Goal: Task Accomplishment & Management: Manage account settings

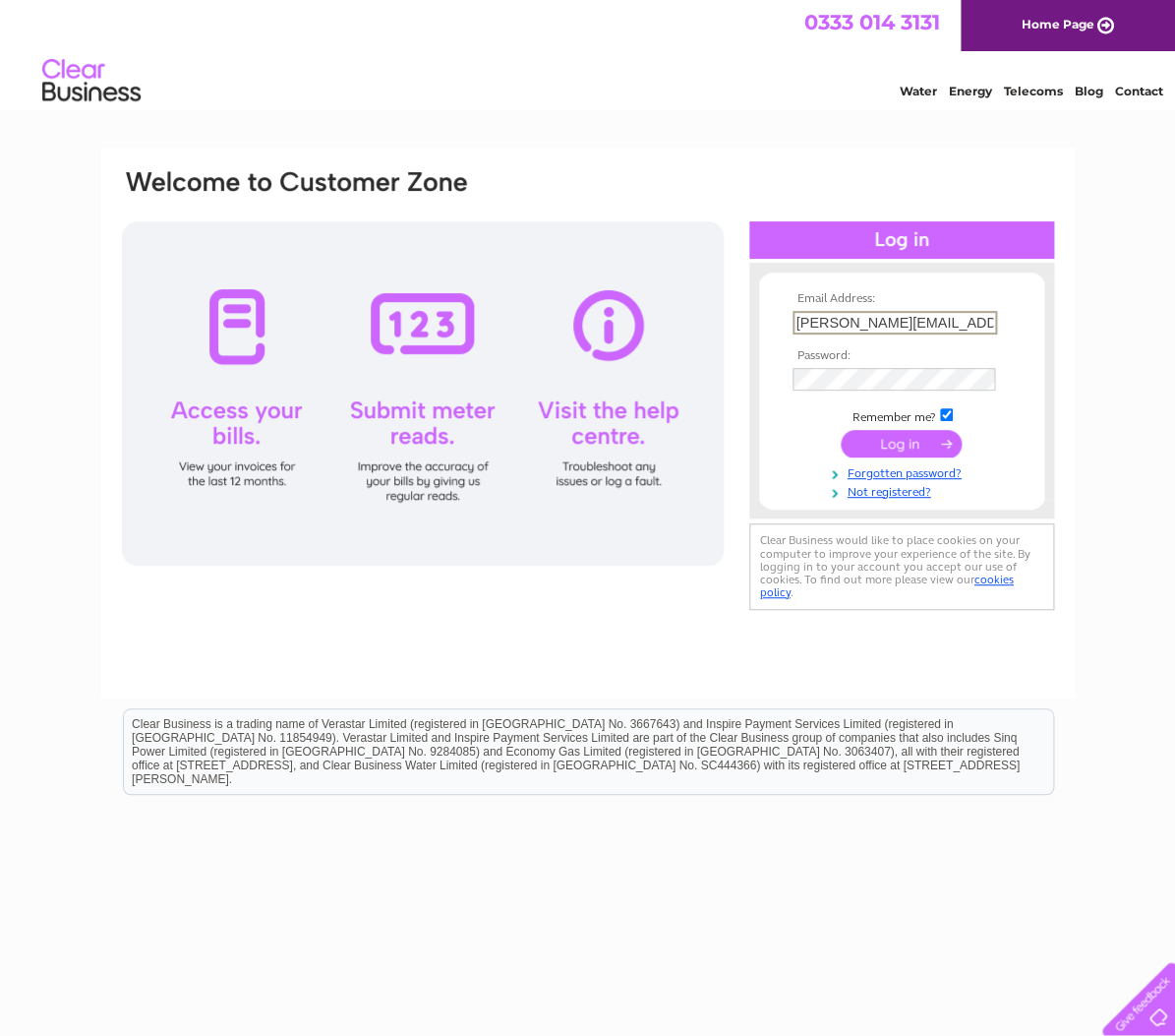
click at [904, 449] on input "submit" at bounding box center [901, 443] width 121 height 28
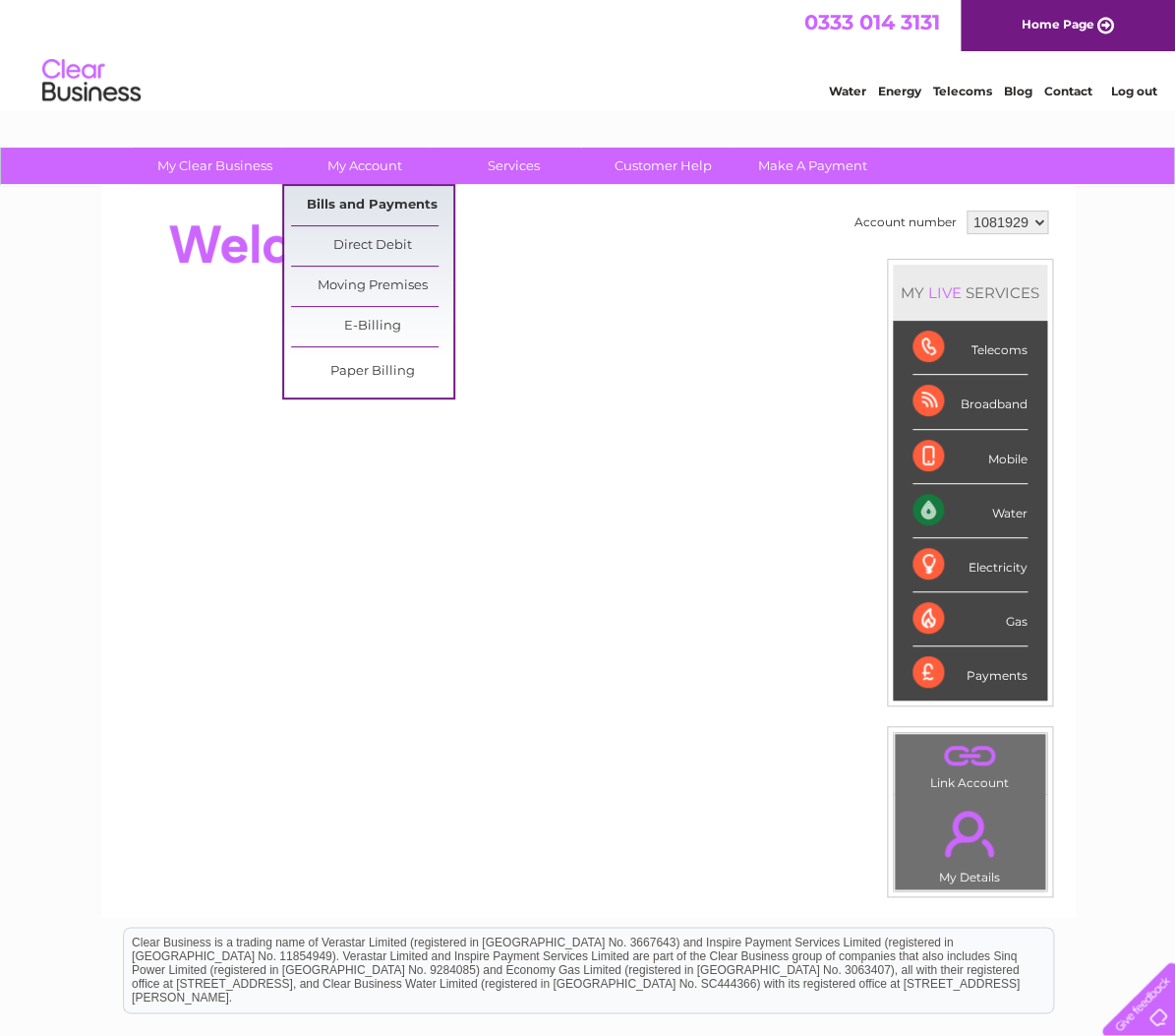
click at [355, 207] on link "Bills and Payments" at bounding box center [372, 205] width 162 height 40
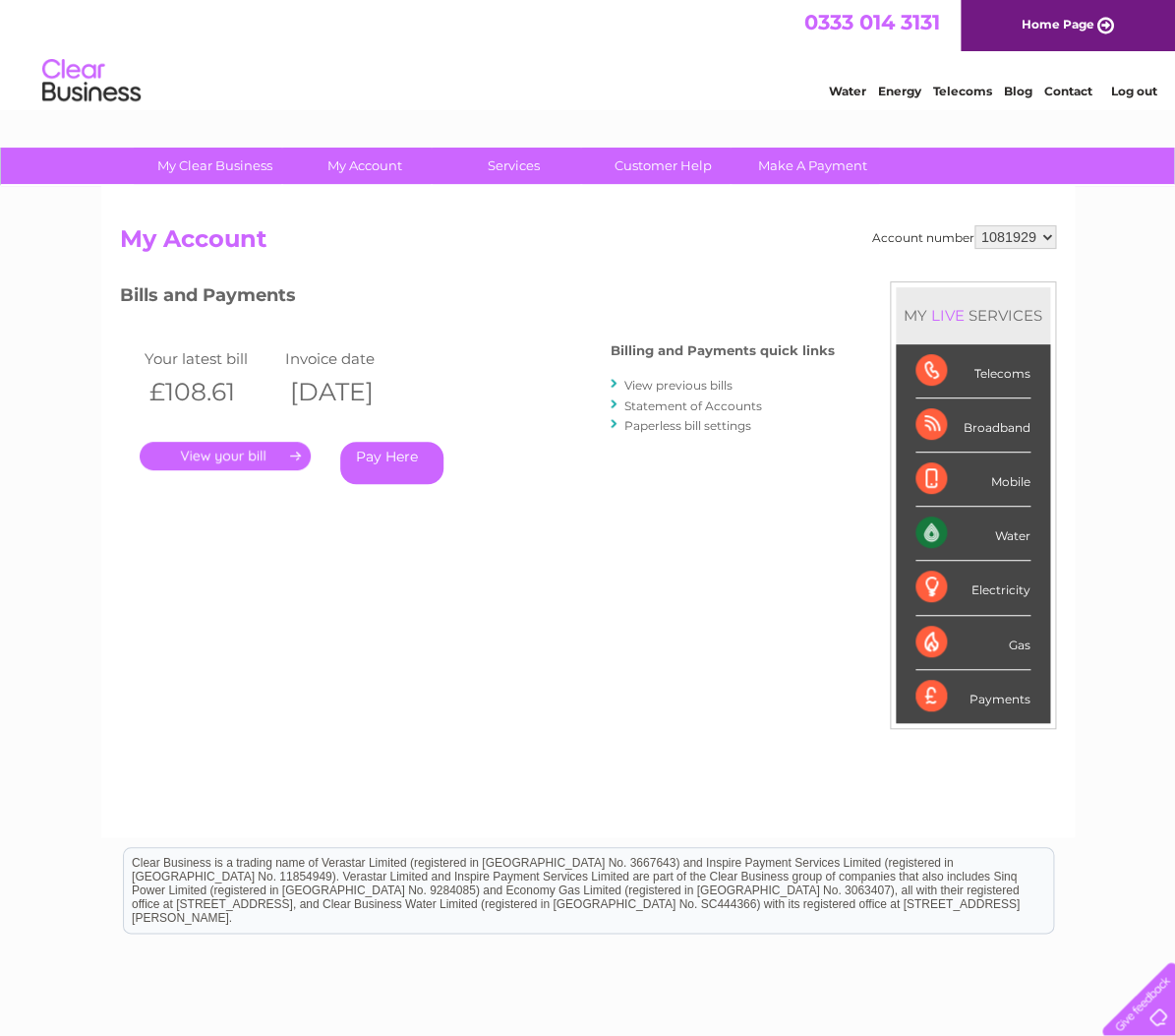
click at [255, 449] on link "." at bounding box center [224, 455] width 171 height 29
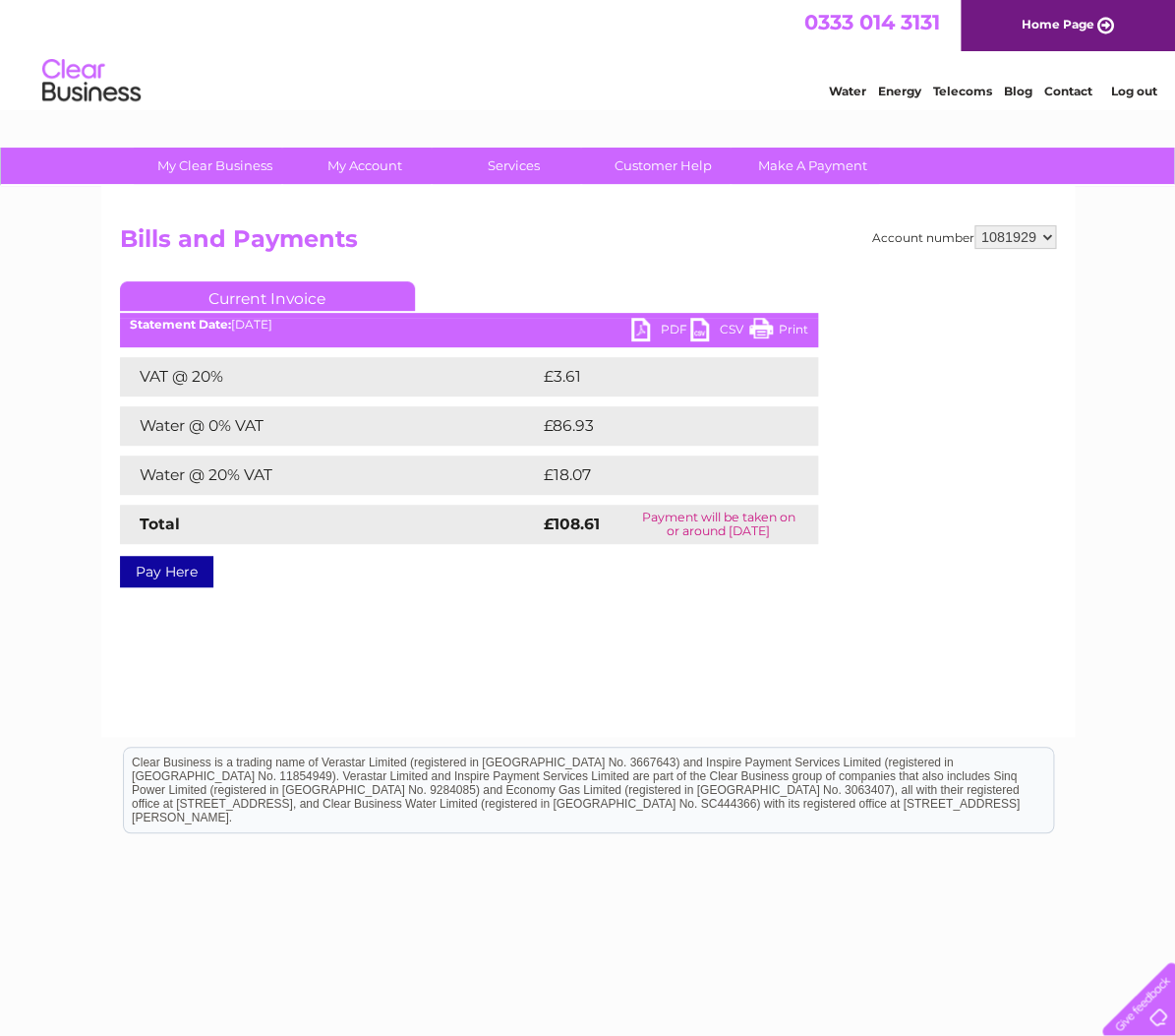
click at [672, 329] on link "PDF" at bounding box center [661, 332] width 59 height 29
